Goal: Task Accomplishment & Management: Complete application form

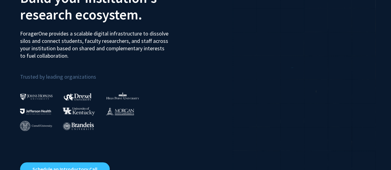
scroll to position [124, 0]
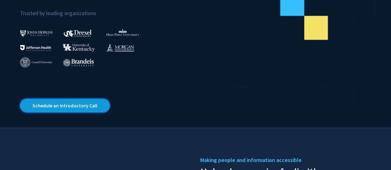
click at [75, 103] on link "Schedule an Introductory Call" at bounding box center [65, 106] width 90 height 14
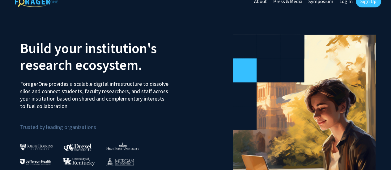
scroll to position [0, 0]
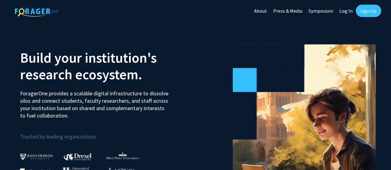
click at [351, 11] on link "Log In" at bounding box center [346, 11] width 19 height 22
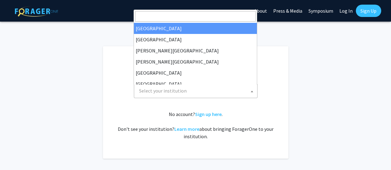
click at [209, 93] on span "Select your institution" at bounding box center [197, 91] width 121 height 13
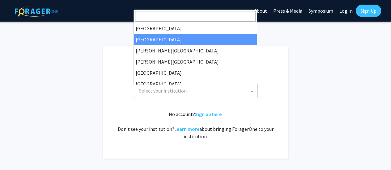
select select "10"
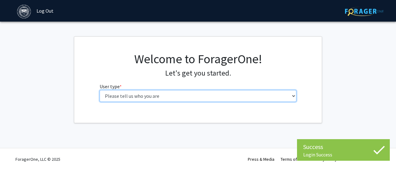
click at [211, 96] on select "Please tell us who you are Undergraduate Student Master's Student Doctoral Cand…" at bounding box center [198, 96] width 197 height 12
select select "1: undergrad"
click at [100, 90] on select "Please tell us who you are Undergraduate Student Master's Student Doctoral Cand…" at bounding box center [198, 96] width 197 height 12
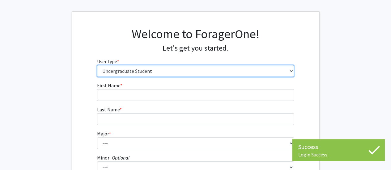
scroll to position [31, 0]
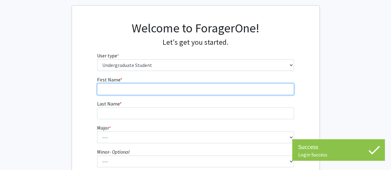
click at [206, 92] on input "First Name * required" at bounding box center [195, 90] width 197 height 12
type input "Yongxi"
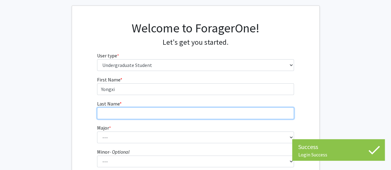
type input "[PERSON_NAME]"
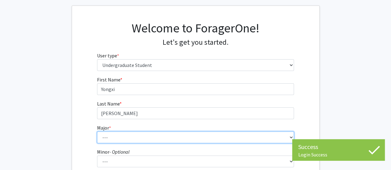
click at [137, 135] on select "--- African and African American Studies American Studies Anthropology Applied …" at bounding box center [195, 138] width 197 height 12
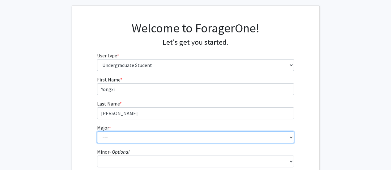
select select "3: 569"
click at [97, 132] on select "--- African and African American Studies American Studies Anthropology Applied …" at bounding box center [195, 138] width 197 height 12
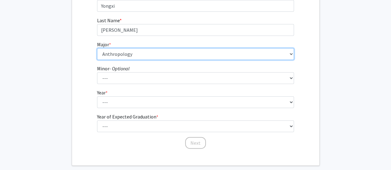
scroll to position [124, 0]
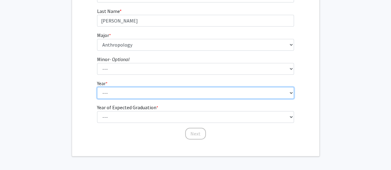
click at [145, 94] on select "--- First-year Sophomore Junior Senior Postbaccalaureate Certificate" at bounding box center [195, 93] width 197 height 12
select select "4: senior"
click at [97, 87] on select "--- First-year Sophomore Junior Senior Postbaccalaureate Certificate" at bounding box center [195, 93] width 197 height 12
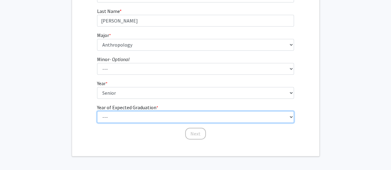
click at [140, 118] on select "--- 2025 2026 2027 2028 2029 2030 2031 2032 2033 2034" at bounding box center [195, 117] width 197 height 12
click at [97, 111] on select "--- 2025 2026 2027 2028 2029 2030 2031 2032 2033 2034" at bounding box center [195, 117] width 197 height 12
drag, startPoint x: 127, startPoint y: 115, endPoint x: 127, endPoint y: 112, distance: 3.7
click at [127, 115] on select "--- 2025 2026 2027 2028 2029 2030 2031 2032 2033 2034" at bounding box center [195, 117] width 197 height 12
select select "2: 2026"
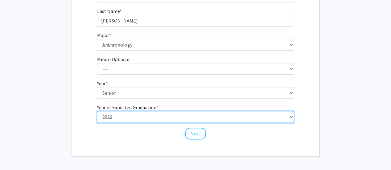
click at [97, 111] on select "--- 2025 2026 2027 2028 2029 2030 2031 2032 2033 2034" at bounding box center [195, 117] width 197 height 12
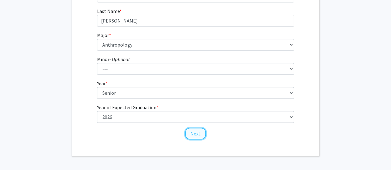
click at [197, 135] on button "Next" at bounding box center [195, 134] width 21 height 12
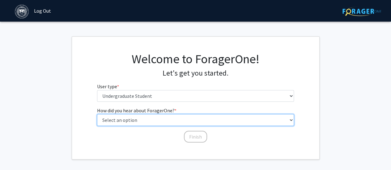
click at [178, 124] on select "Select an option Peer/student recommendation Faculty/staff recommendation Unive…" at bounding box center [195, 120] width 197 height 12
select select "3: university_website"
click at [97, 114] on select "Select an option Peer/student recommendation Faculty/staff recommendation Unive…" at bounding box center [195, 120] width 197 height 12
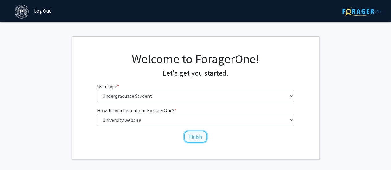
click at [186, 139] on button "Finish" at bounding box center [195, 137] width 23 height 12
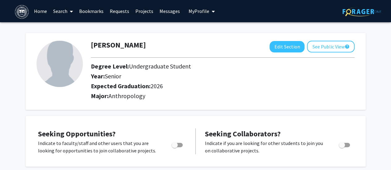
click at [66, 10] on link "Search" at bounding box center [63, 11] width 26 height 22
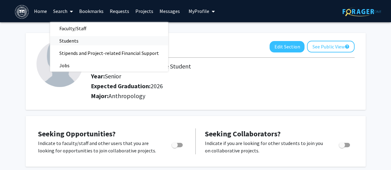
click at [78, 39] on span "Students" at bounding box center [69, 41] width 38 height 12
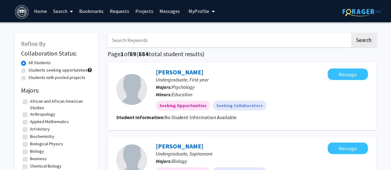
click at [67, 12] on link "Search" at bounding box center [63, 11] width 26 height 22
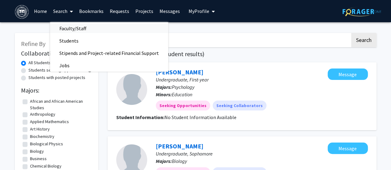
click at [74, 28] on span "Faculty/Staff" at bounding box center [72, 28] width 45 height 12
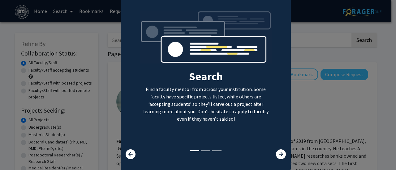
scroll to position [35, 0]
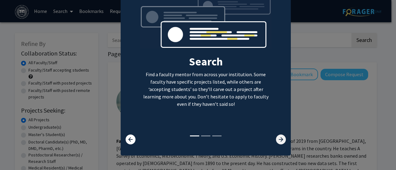
click at [282, 136] on icon at bounding box center [281, 140] width 10 height 10
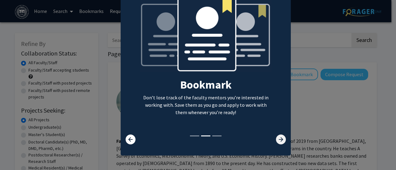
click at [282, 136] on icon at bounding box center [281, 140] width 10 height 10
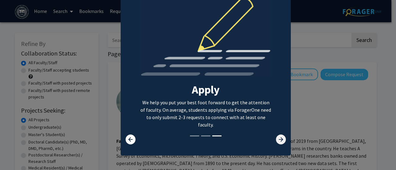
click at [282, 136] on icon at bounding box center [281, 140] width 10 height 10
click at [279, 140] on icon at bounding box center [281, 140] width 10 height 10
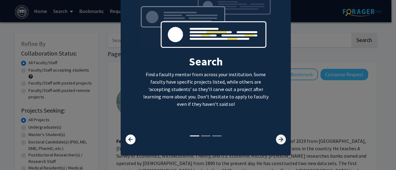
click at [279, 140] on icon at bounding box center [281, 140] width 10 height 10
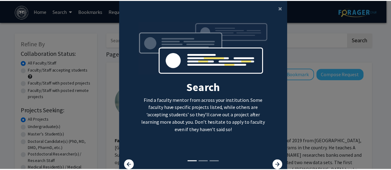
scroll to position [0, 0]
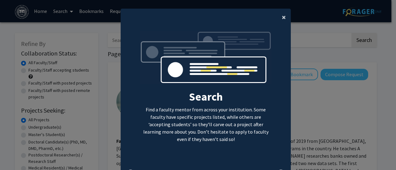
click at [282, 19] on span "×" at bounding box center [284, 17] width 4 height 10
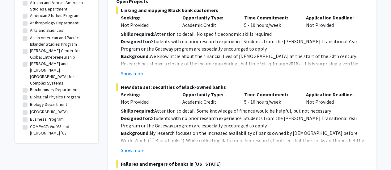
scroll to position [278, 0]
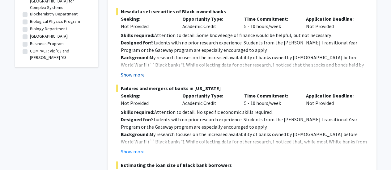
click at [136, 71] on button "Show more" at bounding box center [133, 74] width 24 height 7
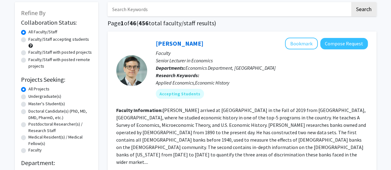
scroll to position [0, 0]
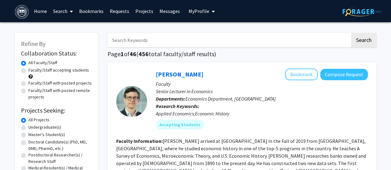
click at [79, 71] on label "Faculty/Staff accepting students" at bounding box center [58, 70] width 61 height 6
click at [32, 71] on input "Faculty/Staff accepting students" at bounding box center [30, 69] width 4 height 4
radio input "true"
click at [78, 84] on label "Faculty/Staff with posted projects" at bounding box center [59, 83] width 63 height 6
click at [32, 84] on input "Faculty/Staff with posted projects" at bounding box center [30, 82] width 4 height 4
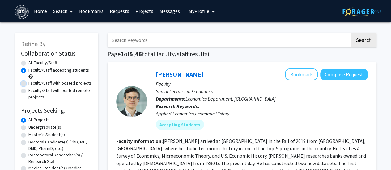
radio input "true"
click at [76, 70] on label "Faculty/Staff accepting students" at bounding box center [58, 70] width 61 height 6
click at [32, 70] on input "Faculty/Staff accepting students" at bounding box center [30, 69] width 4 height 4
radio input "true"
click at [73, 83] on label "Faculty/Staff with posted projects" at bounding box center [59, 83] width 63 height 6
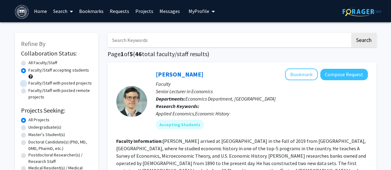
click at [32, 83] on input "Faculty/Staff with posted projects" at bounding box center [30, 82] width 4 height 4
radio input "true"
